Goal: Find specific fact: Find contact information

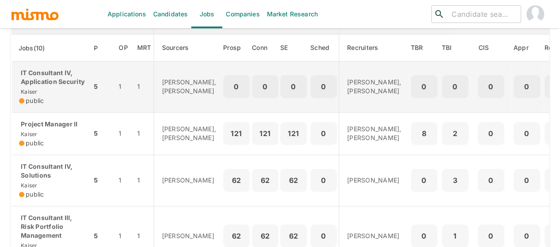
click at [55, 95] on div "IT Consultant IV, Application Security [PERSON_NAME] public" at bounding box center [52, 87] width 66 height 37
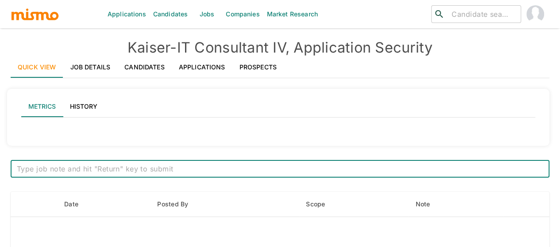
type input "Active statuses"
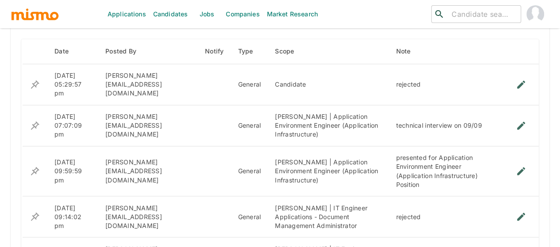
scroll to position [717, 0]
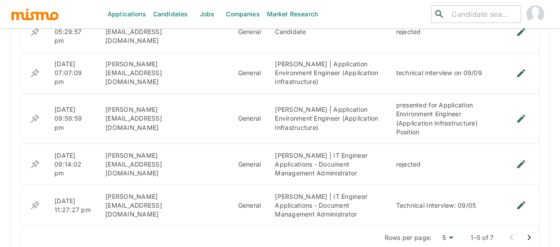
click at [526, 232] on icon "Go to next page" at bounding box center [529, 237] width 11 height 11
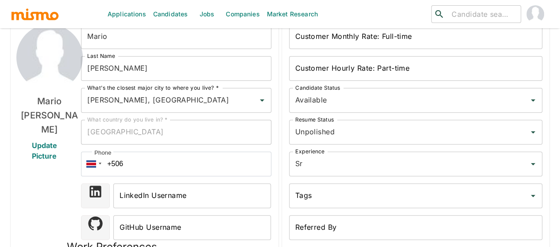
scroll to position [0, 0]
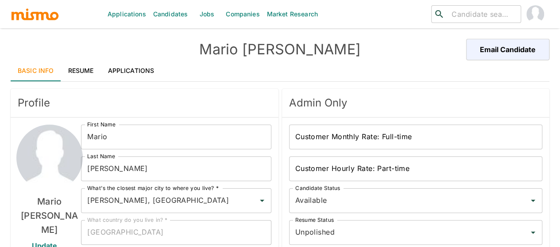
click at [73, 72] on link "Resume" at bounding box center [81, 70] width 40 height 21
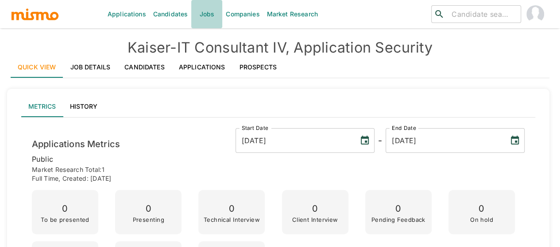
click at [211, 15] on link "Jobs" at bounding box center [206, 14] width 31 height 28
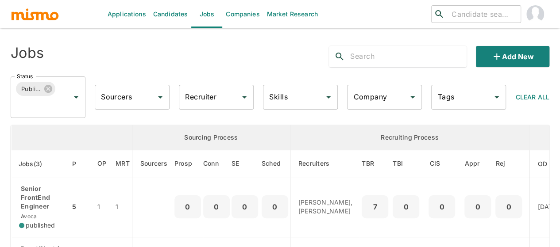
click at [201, 93] on div "Recruiter Recruiter" at bounding box center [216, 97] width 75 height 25
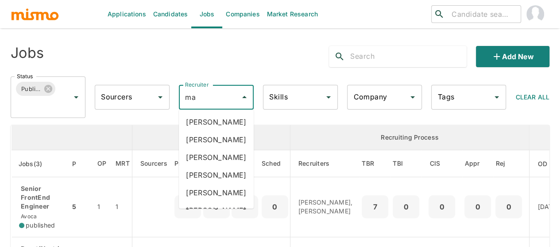
type input "mai"
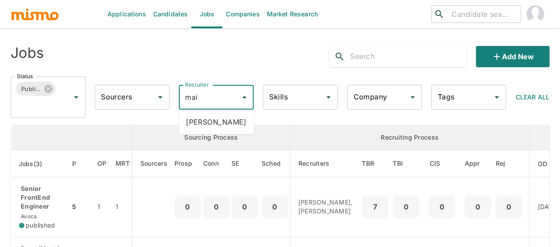
click at [208, 125] on li "[PERSON_NAME]" at bounding box center [216, 122] width 75 height 18
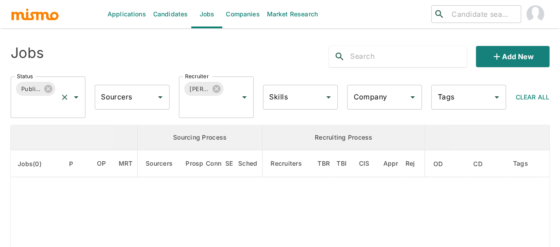
click at [74, 94] on icon "Open" at bounding box center [76, 97] width 11 height 11
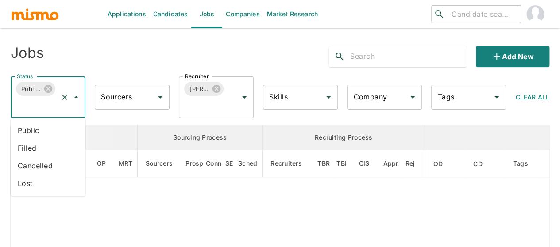
click at [43, 129] on li "Public" at bounding box center [48, 131] width 75 height 18
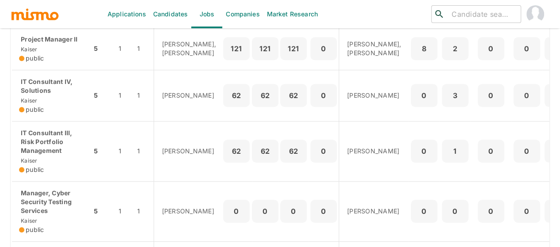
scroll to position [174, 0]
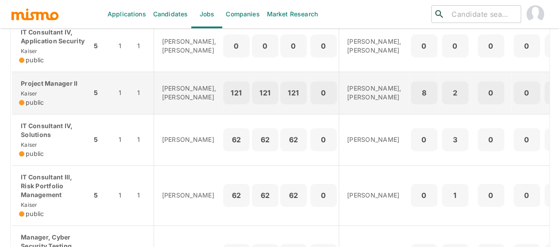
click at [38, 102] on div "Project Manager II [PERSON_NAME] public" at bounding box center [52, 93] width 66 height 28
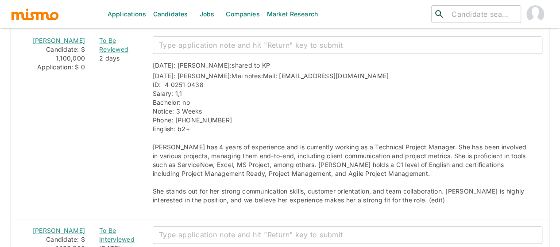
scroll to position [1992, 0]
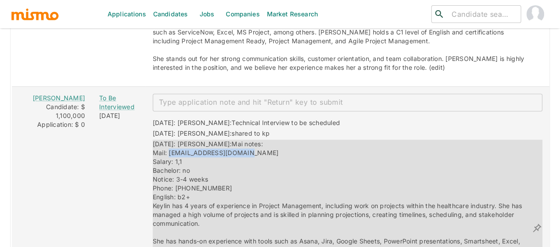
drag, startPoint x: 247, startPoint y: 112, endPoint x: 156, endPoint y: 111, distance: 91.2
click at [156, 140] on div "10/06/2025: Kaiser: Mai notes: Mail: keypaniagua1@gmail.com Salary: 1,1 Bachelo…" at bounding box center [342, 228] width 379 height 177
copy span "keypaniagua1@gmail.com"
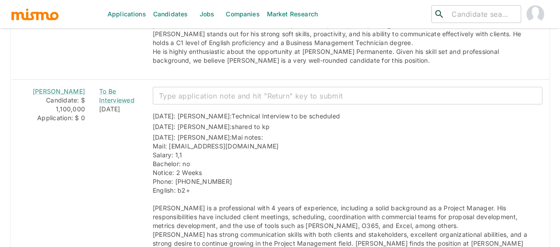
scroll to position [2435, 0]
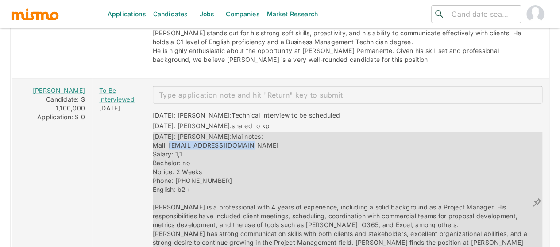
drag, startPoint x: 248, startPoint y: 107, endPoint x: 156, endPoint y: 104, distance: 91.7
click at [156, 132] on div "10/06/2025: Kaiser: Mai notes: Mail: ron_oz2294@hotmail.com Salary: 1,1 Bachelo…" at bounding box center [342, 203] width 379 height 142
copy span "ron_oz2294@hotmail.com"
